Goal: Task Accomplishment & Management: Manage account settings

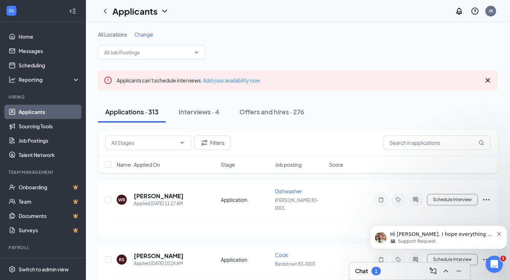
click at [438, 231] on p "Hi [PERSON_NAME]. I hope everything is going smoothly on your end. I haven't re…" at bounding box center [441, 234] width 103 height 7
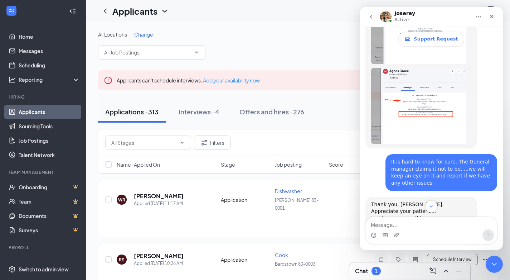
scroll to position [1130, 0]
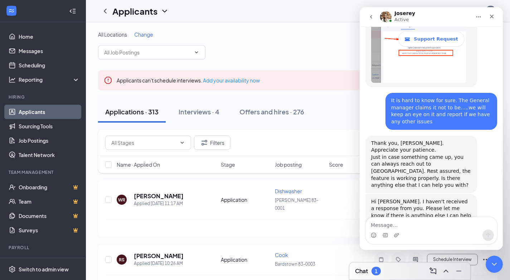
click at [392, 221] on textarea "Message…" at bounding box center [431, 223] width 131 height 12
type textarea "W"
type textarea "Please close ticket"
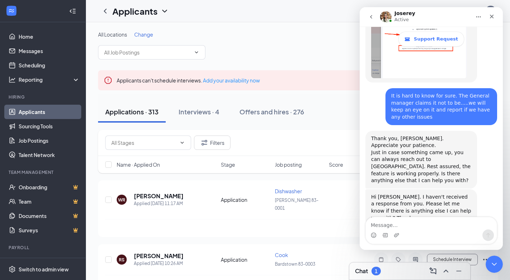
click at [491, 14] on icon "Close" at bounding box center [492, 17] width 6 height 6
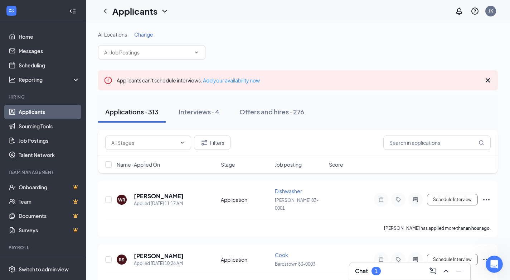
click at [384, 270] on div "Chat 1" at bounding box center [410, 270] width 110 height 11
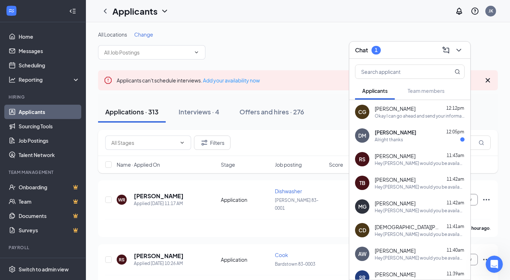
click at [392, 132] on span "[PERSON_NAME]" at bounding box center [396, 132] width 42 height 7
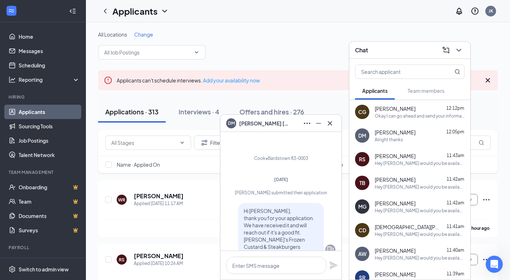
scroll to position [-249, 0]
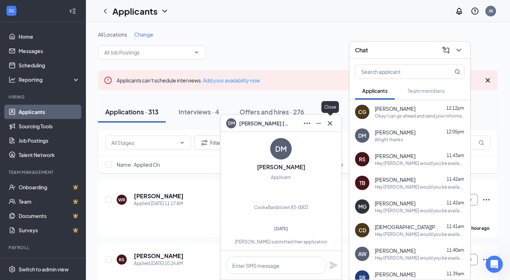
click at [329, 124] on icon "Cross" at bounding box center [330, 123] width 9 height 9
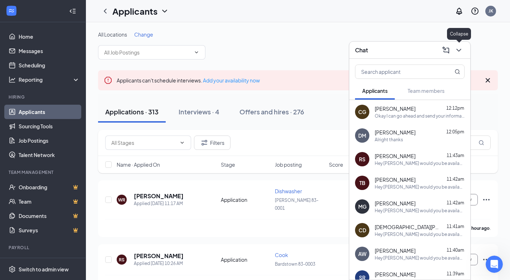
click at [458, 47] on icon "ChevronDown" at bounding box center [459, 50] width 9 height 9
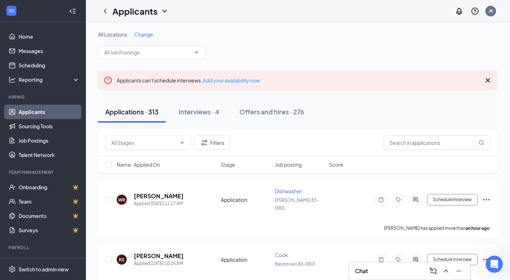
click at [230, 16] on div "Applicants JK" at bounding box center [298, 11] width 424 height 22
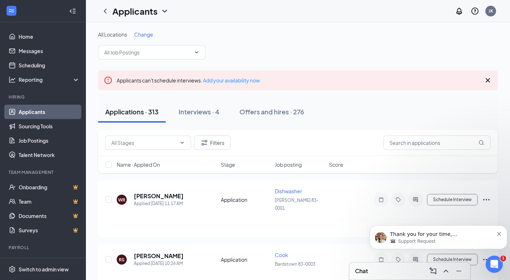
scroll to position [1233, 0]
click at [450, 237] on p "Thank you for your time, [PERSON_NAME], and we appreciate the opportunity to as…" at bounding box center [441, 234] width 103 height 7
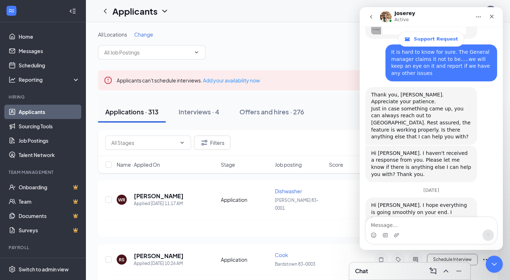
scroll to position [1245, 0]
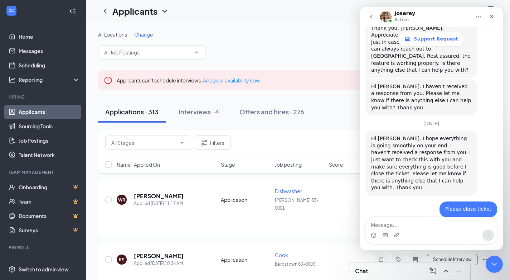
click at [492, 13] on div "Close" at bounding box center [491, 16] width 13 height 13
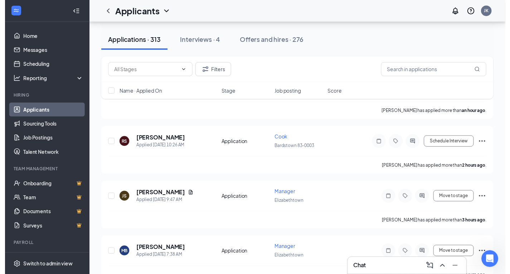
scroll to position [115, 0]
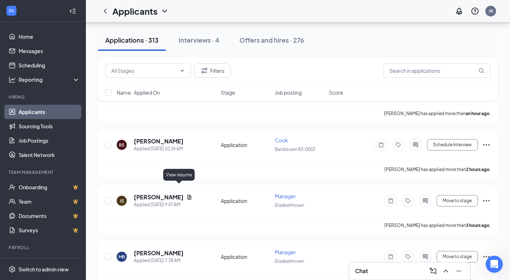
click at [186, 194] on icon "Document" at bounding box center [189, 197] width 6 height 6
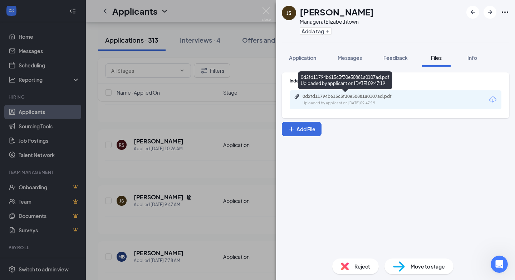
click at [335, 100] on div "0d2fd11794b615c3f30e50881a0107ad.pdf Uploaded by applicant on [DATE] 09:47:19" at bounding box center [352, 99] width 116 height 13
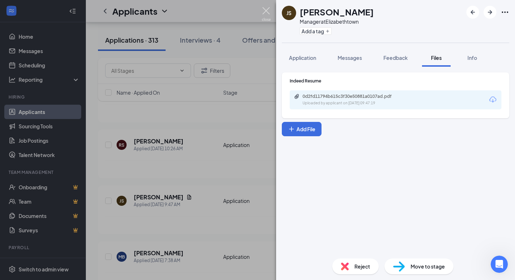
click at [265, 16] on img at bounding box center [266, 14] width 9 height 14
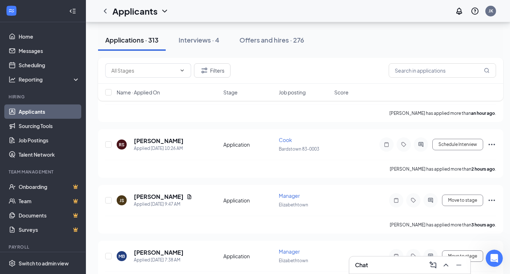
scroll to position [1250, 0]
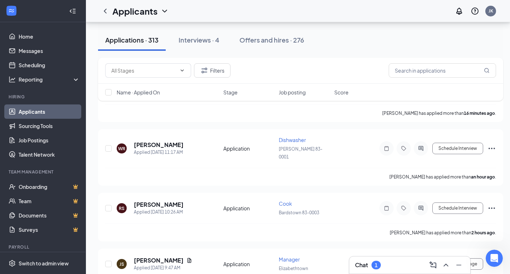
click at [411, 266] on div "Chat 1" at bounding box center [410, 265] width 110 height 11
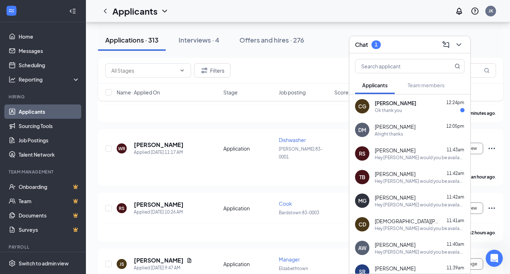
click at [408, 103] on span "[PERSON_NAME]" at bounding box center [396, 103] width 42 height 7
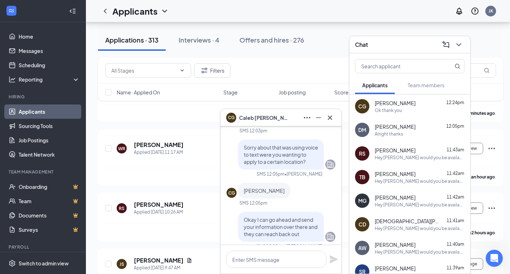
scroll to position [0, 0]
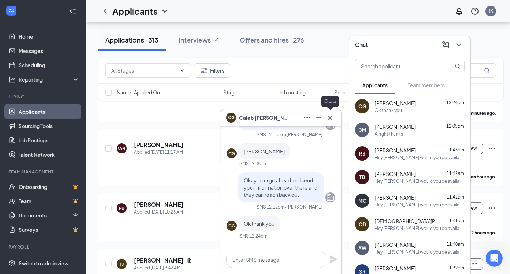
click at [330, 120] on icon "Cross" at bounding box center [330, 117] width 9 height 9
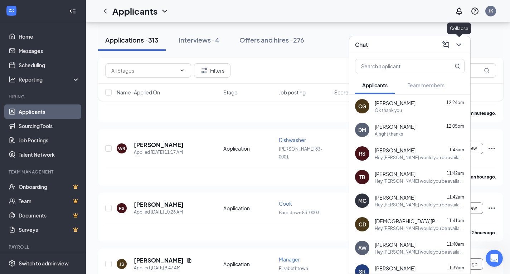
click at [458, 45] on icon "ChevronDown" at bounding box center [459, 44] width 9 height 9
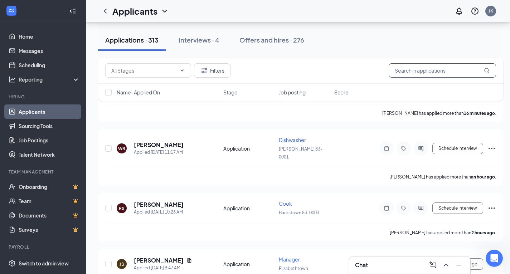
click at [426, 73] on input "text" at bounding box center [442, 70] width 107 height 14
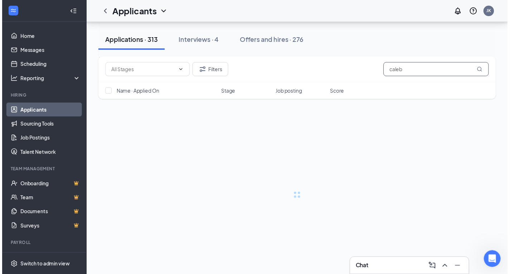
scroll to position [1245, 0]
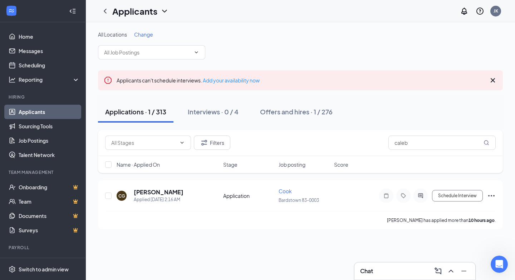
click at [488, 196] on icon "Ellipses" at bounding box center [492, 195] width 9 height 9
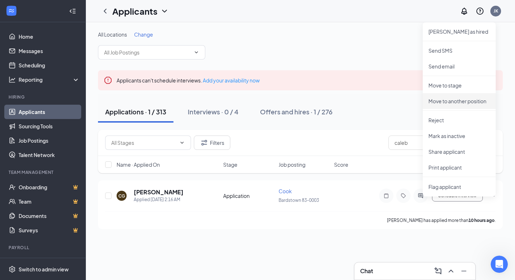
click at [450, 102] on p "Move to another position" at bounding box center [460, 100] width 62 height 7
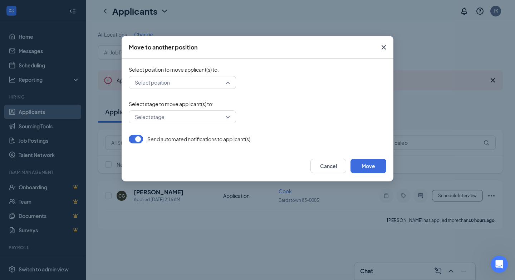
click at [204, 86] on input "search" at bounding box center [180, 82] width 94 height 12
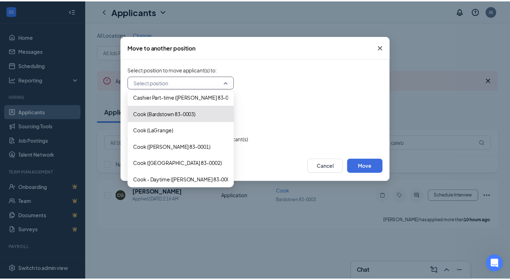
scroll to position [202, 0]
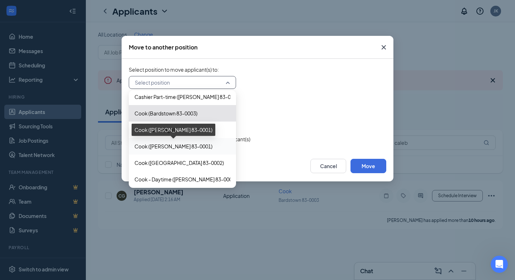
click at [188, 149] on span "Cook ([PERSON_NAME] 83-0001)" at bounding box center [174, 146] width 78 height 8
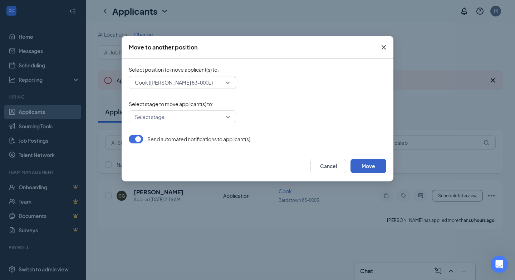
click at [360, 169] on button "Move" at bounding box center [369, 166] width 36 height 14
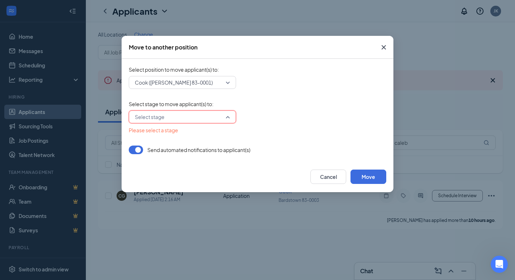
click at [212, 112] on input "search" at bounding box center [180, 117] width 94 height 12
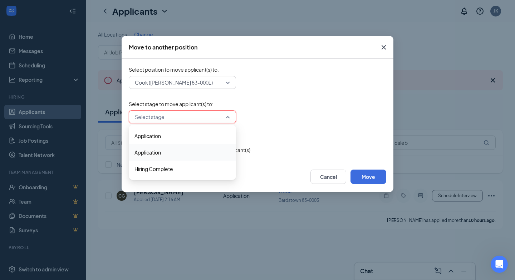
click at [163, 150] on span "Application" at bounding box center [183, 152] width 96 height 8
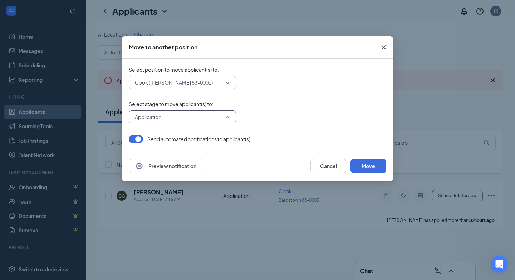
click at [196, 111] on span "Application" at bounding box center [179, 116] width 89 height 11
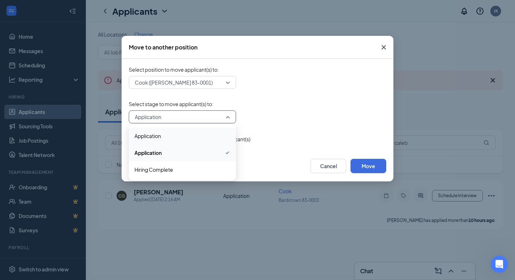
click at [166, 141] on div "Application" at bounding box center [182, 135] width 107 height 16
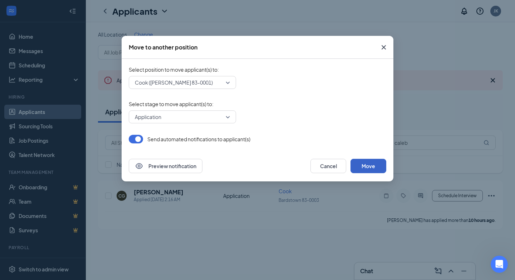
click at [366, 167] on button "Move" at bounding box center [369, 166] width 36 height 14
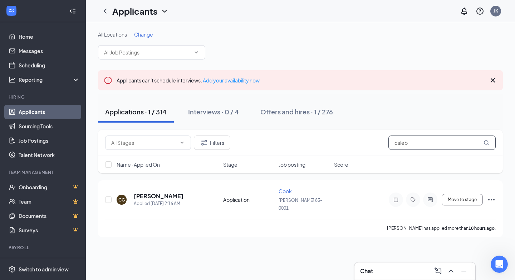
click at [442, 142] on input "caleb" at bounding box center [442, 142] width 107 height 14
type input "c"
